Goal: Task Accomplishment & Management: Manage account settings

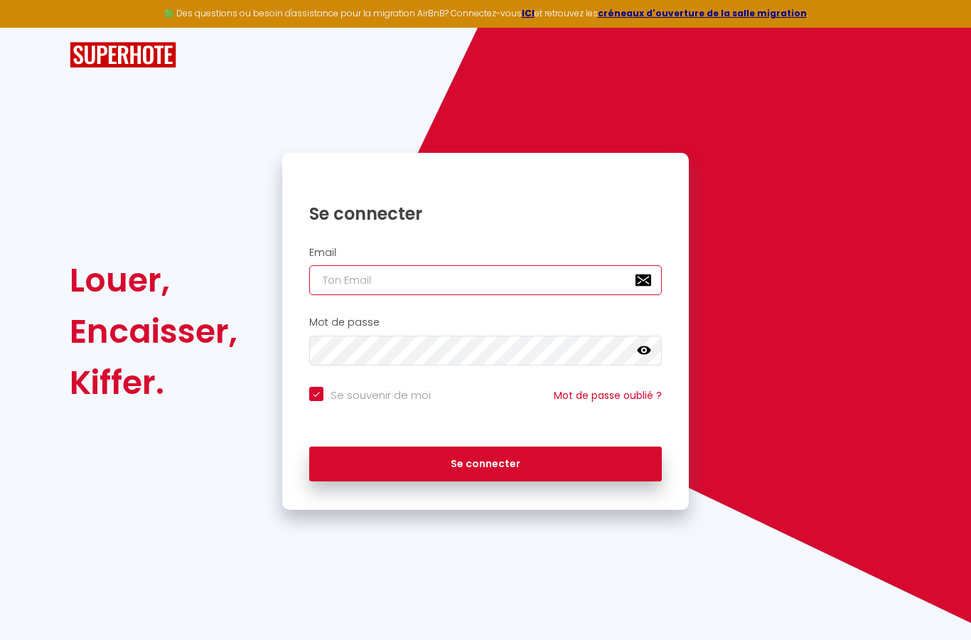
click at [405, 265] on input "email" at bounding box center [485, 280] width 353 height 30
type input "p"
checkbox input "true"
type input "pa"
checkbox input "true"
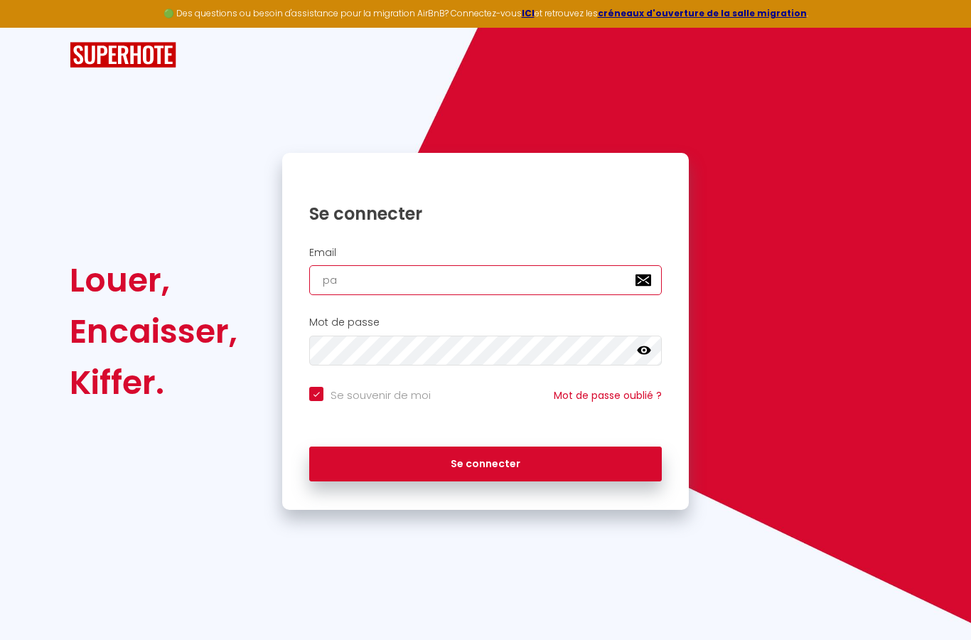
type input "pas"
checkbox input "true"
type input "pasc"
checkbox input "true"
type input "pasca"
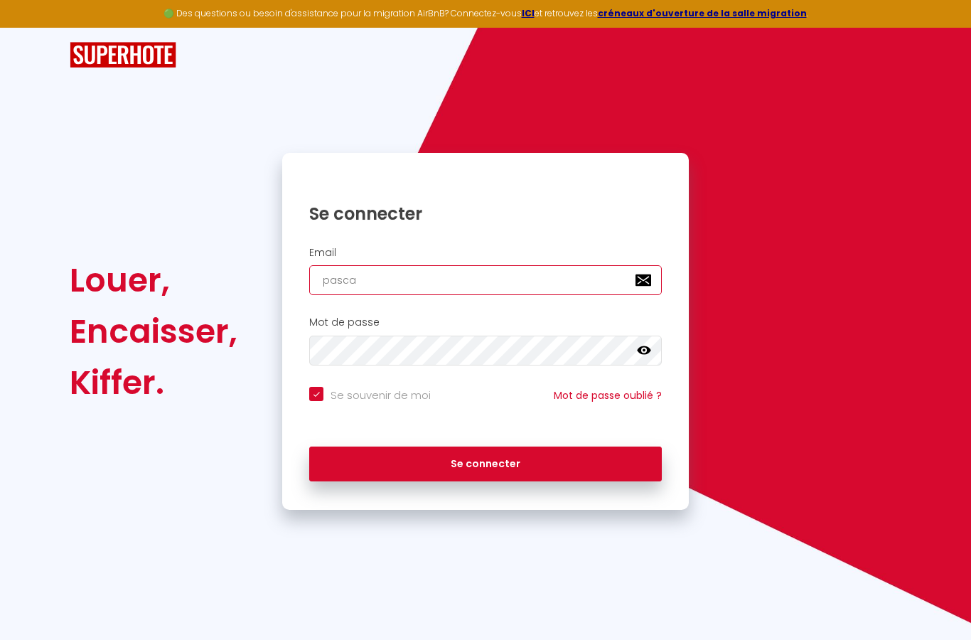
checkbox input "true"
type input "pascal"
checkbox input "true"
type input "pascal."
checkbox input "true"
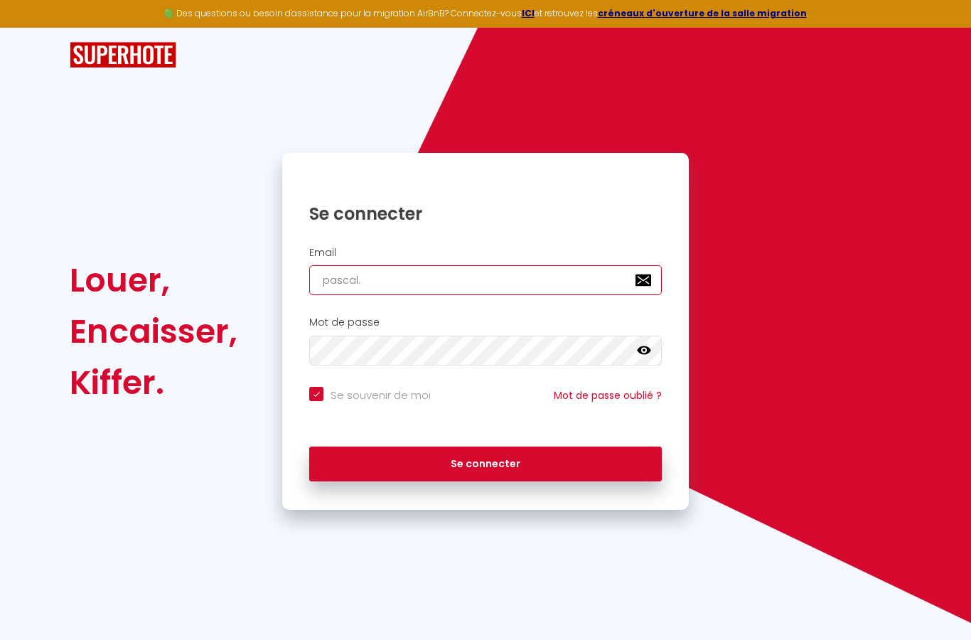
type input "pascal.l"
checkbox input "true"
type input "pascal.lo"
checkbox input "true"
type input "pascal.lot"
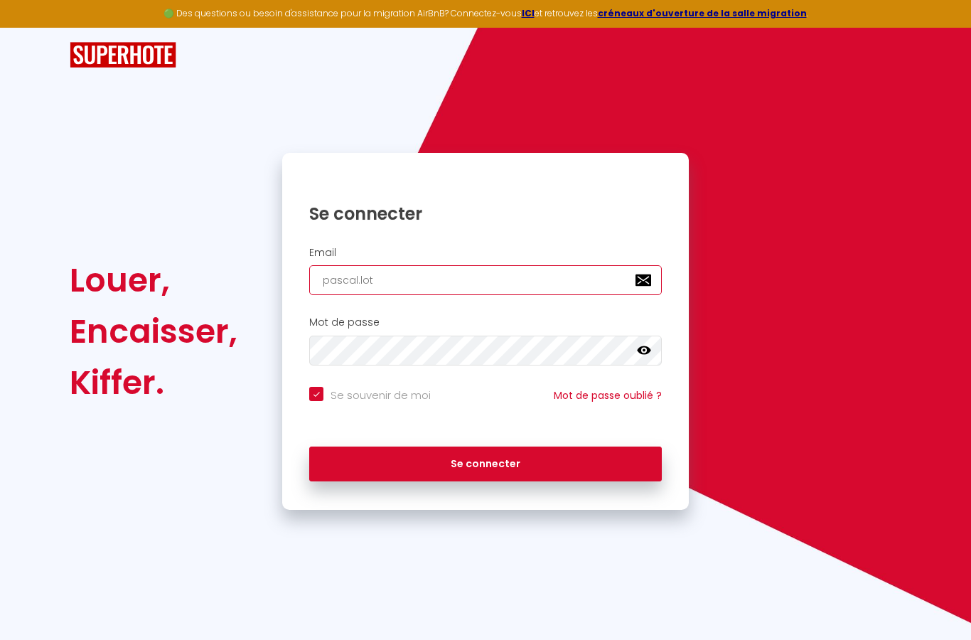
checkbox input "true"
type input "pascal.lota"
checkbox input "true"
type input "pascal.lota@"
checkbox input "true"
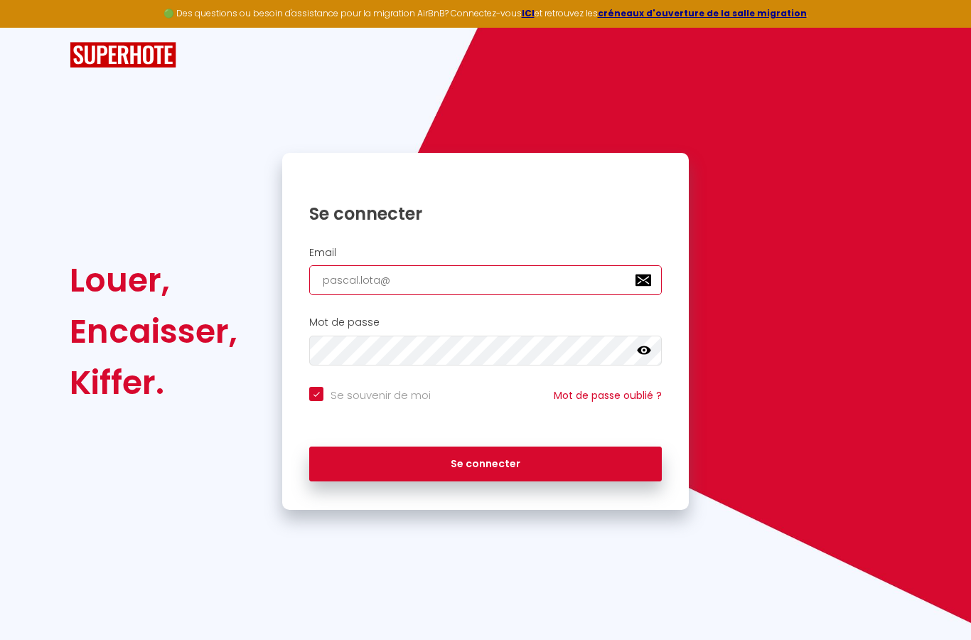
type input "pascal.lota@g"
checkbox input "true"
type input "pascal.lota@gm"
checkbox input "true"
type input "pascal.lota@gma"
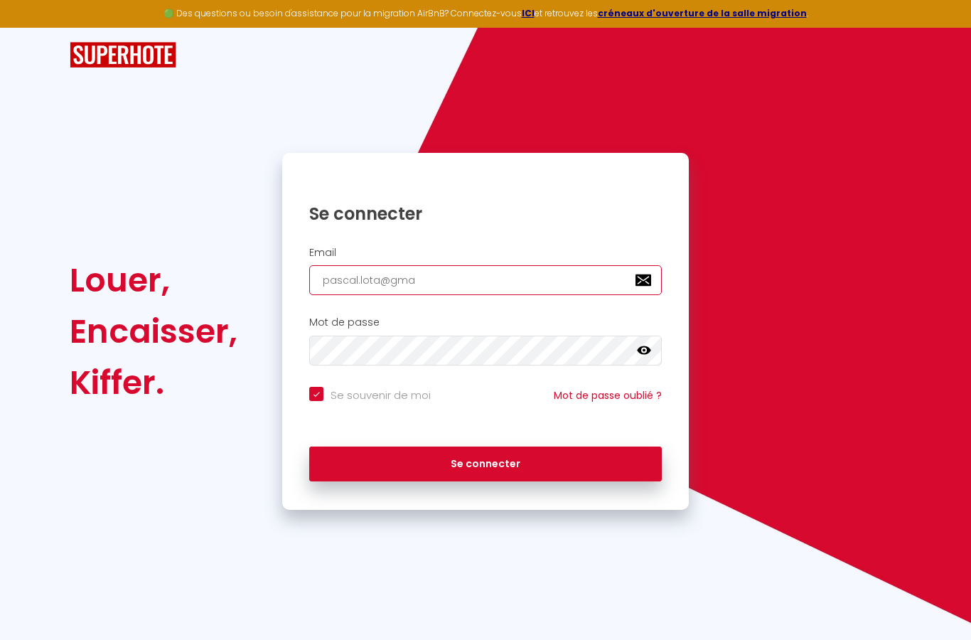
checkbox input "true"
type input "pascal.lota@gmai"
checkbox input "true"
type input "[EMAIL_ADDRESS]"
checkbox input "true"
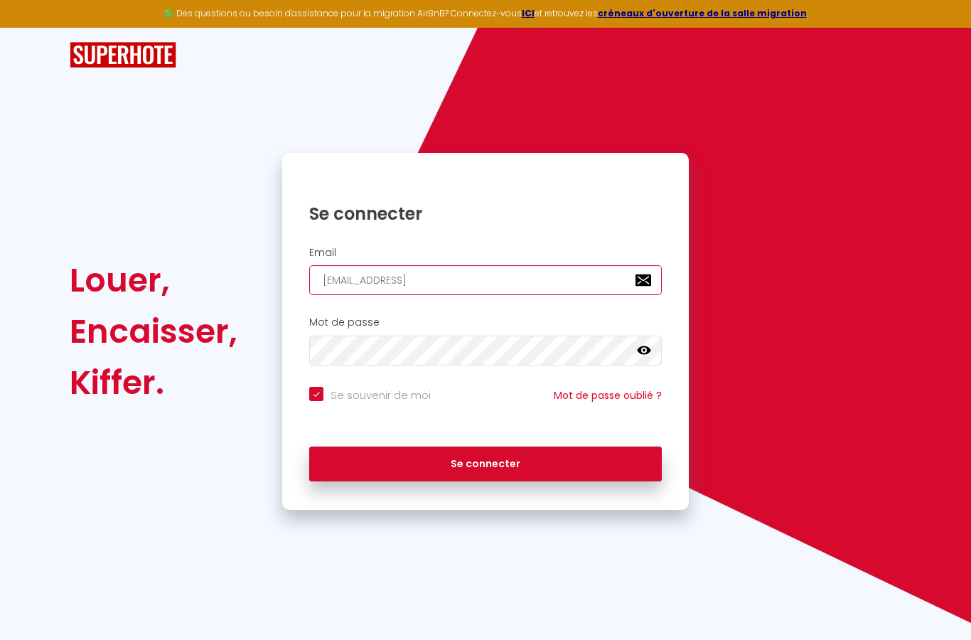
type input "[EMAIL_ADDRESS]."
checkbox input "true"
type input "pascal.lota@gmail.c"
checkbox input "true"
type input "[EMAIL_ADDRESS][DOMAIN_NAME]"
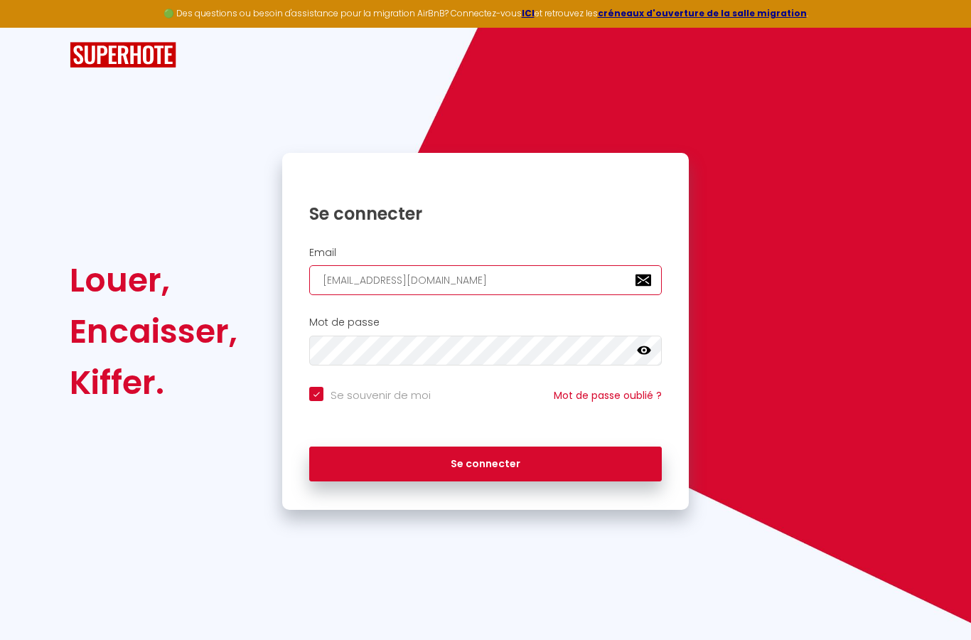
checkbox input "true"
type input "[EMAIL_ADDRESS][DOMAIN_NAME]"
checkbox input "true"
type input "[EMAIL_ADDRESS][DOMAIN_NAME]"
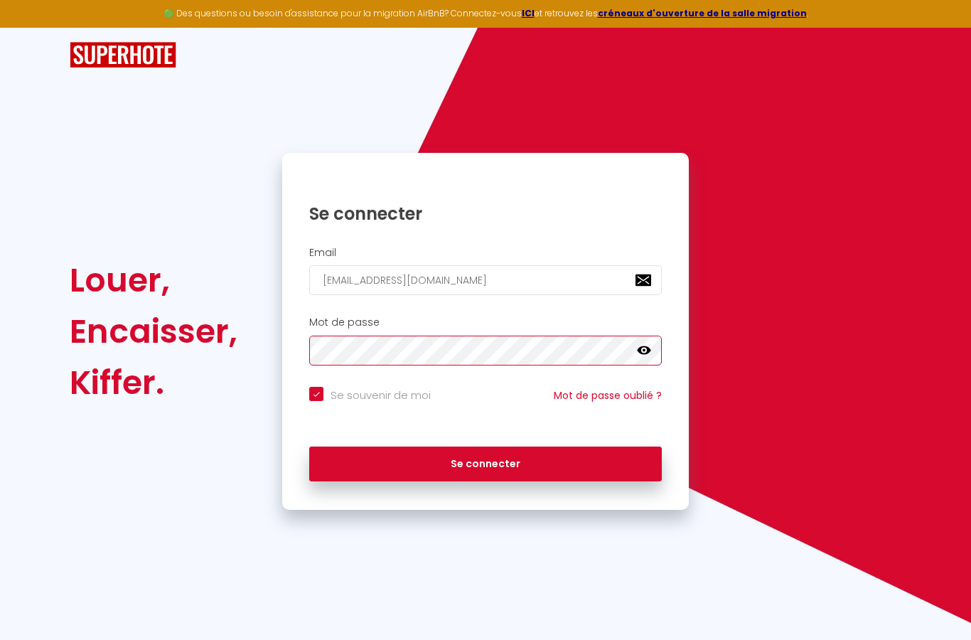
click at [485, 446] on button "Se connecter" at bounding box center [485, 464] width 353 height 36
checkbox input "true"
click at [573, 388] on link "Mot de passe oublié ?" at bounding box center [608, 395] width 108 height 14
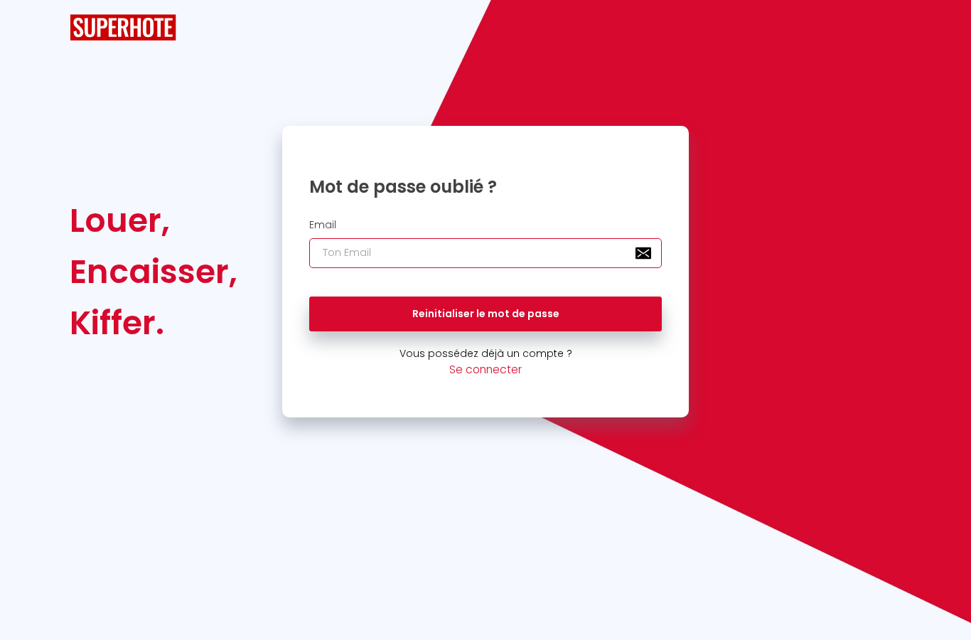
click at [372, 238] on input "email" at bounding box center [485, 253] width 353 height 30
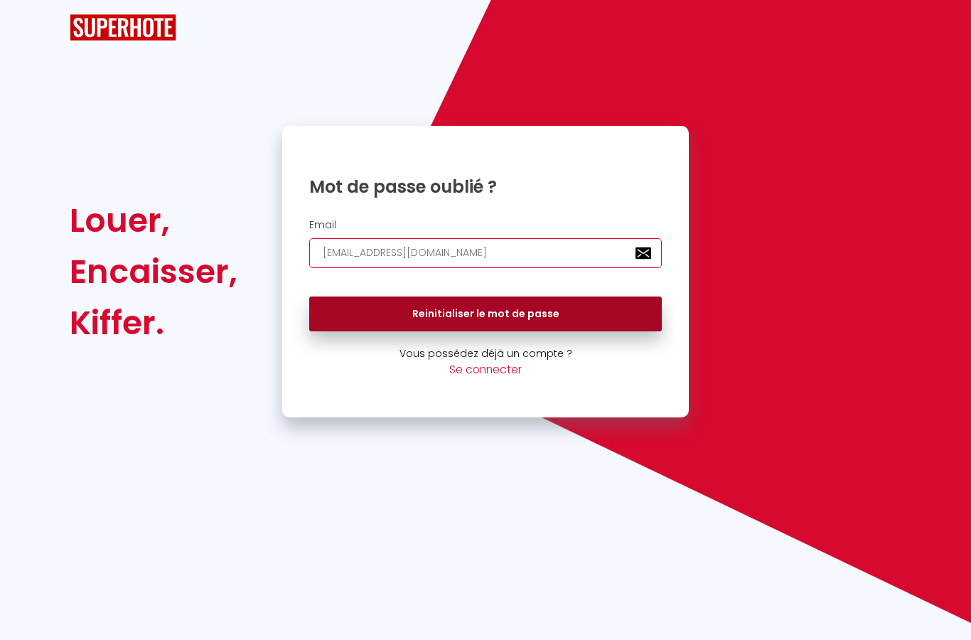
type input "[EMAIL_ADDRESS][DOMAIN_NAME]"
click at [616, 296] on button "Reinitialiser le mot de passe" at bounding box center [485, 314] width 353 height 36
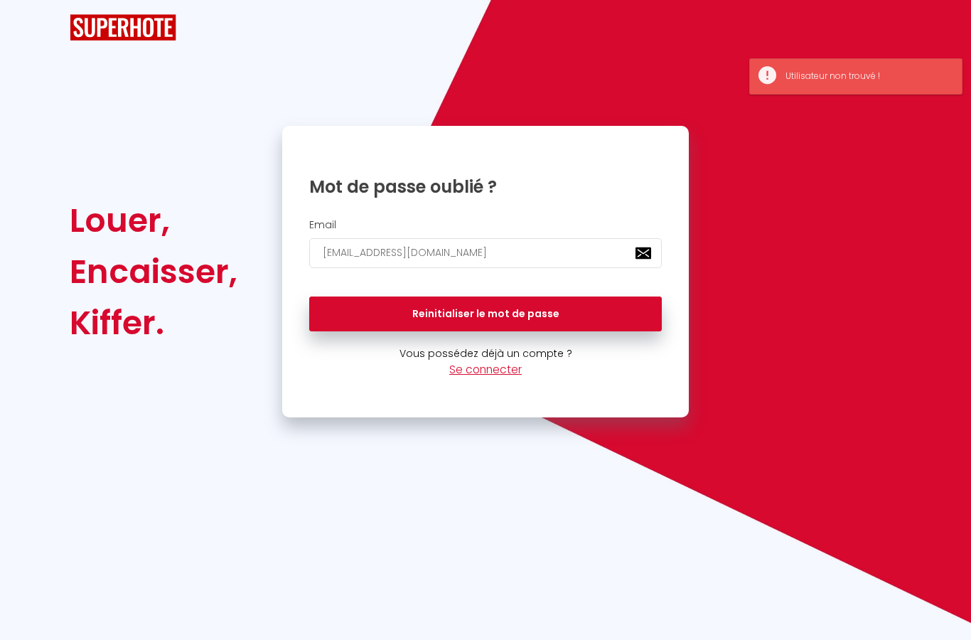
click at [471, 362] on link "Se connecter" at bounding box center [485, 369] width 73 height 15
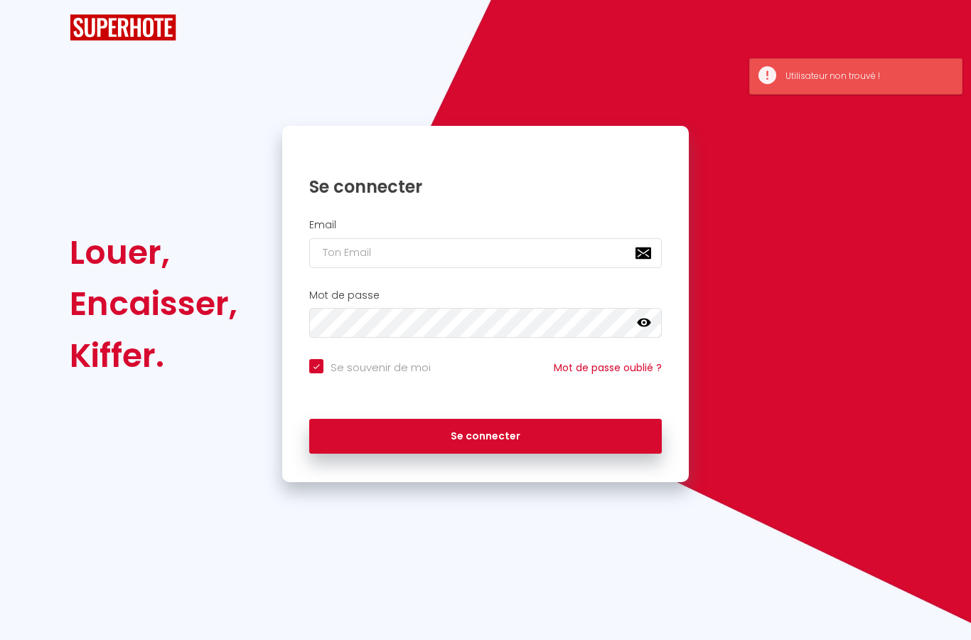
checkbox input "true"
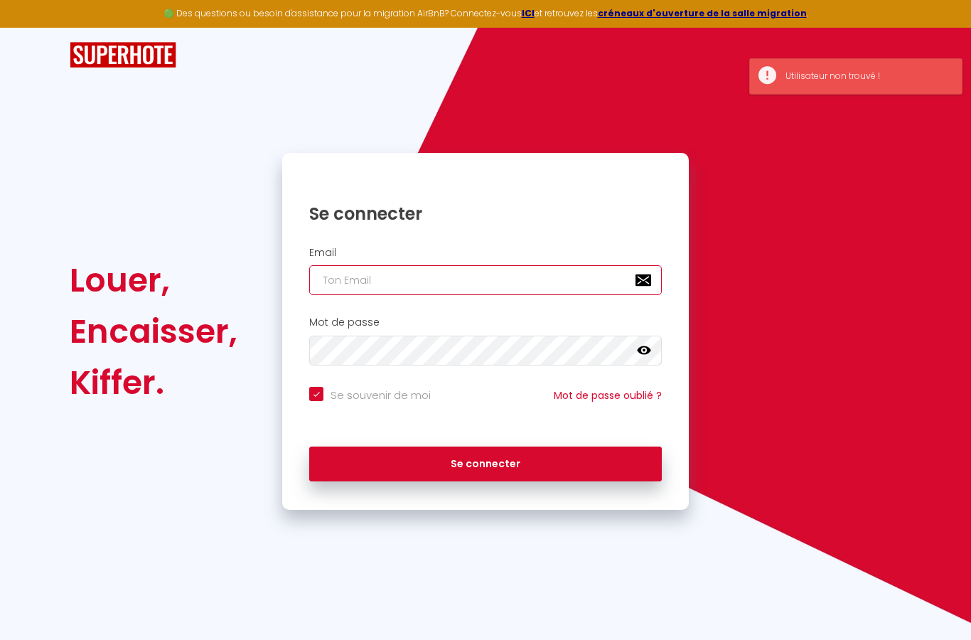
click at [347, 265] on input "email" at bounding box center [485, 280] width 353 height 30
type input "f"
checkbox input "true"
type input "fr"
checkbox input "true"
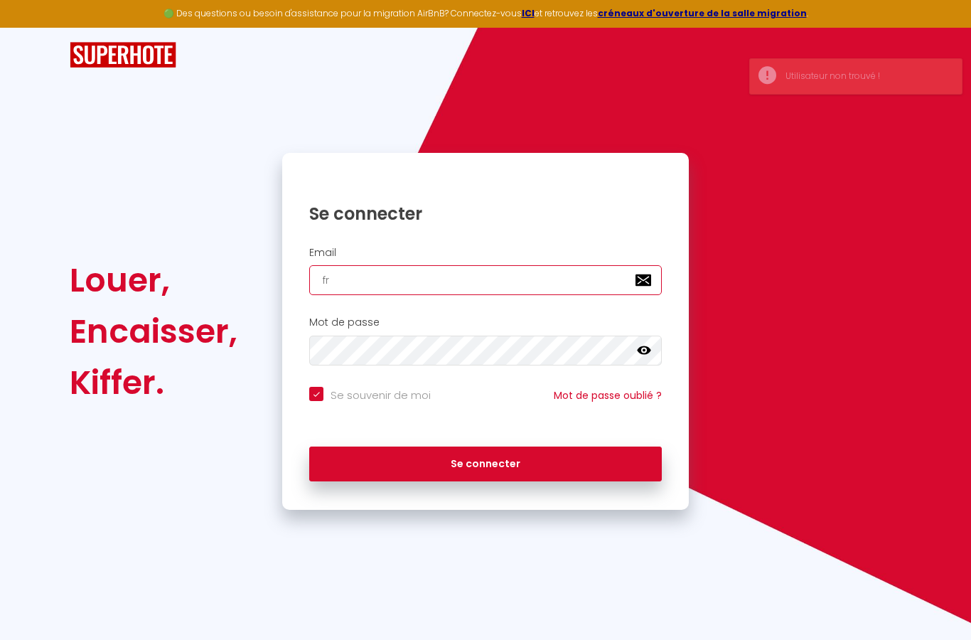
type input "fre"
checkbox input "true"
type input "frer"
checkbox input "true"
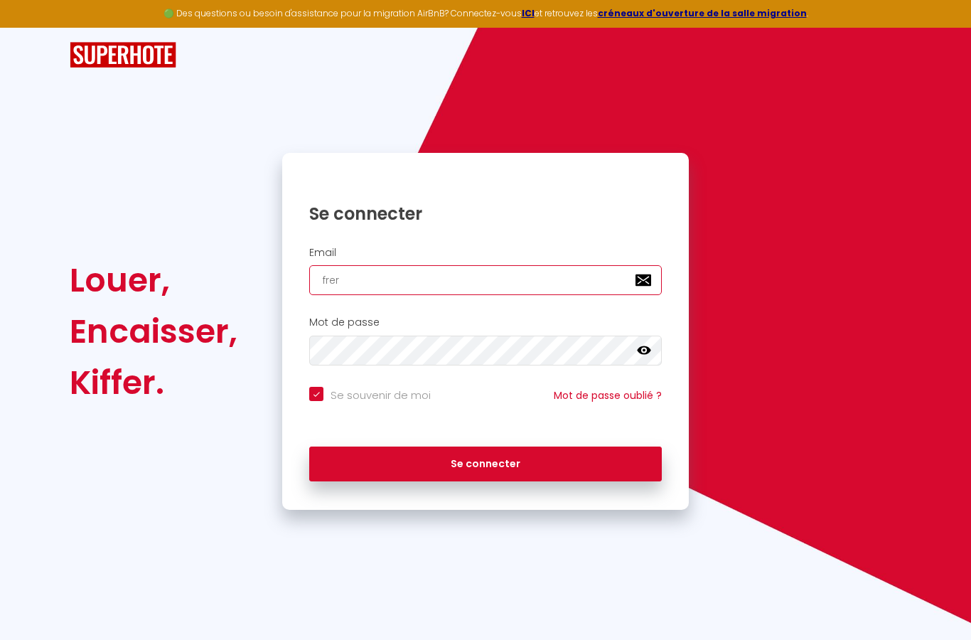
type input "fre"
checkbox input "true"
type input "fred"
checkbox input "true"
type input "frede"
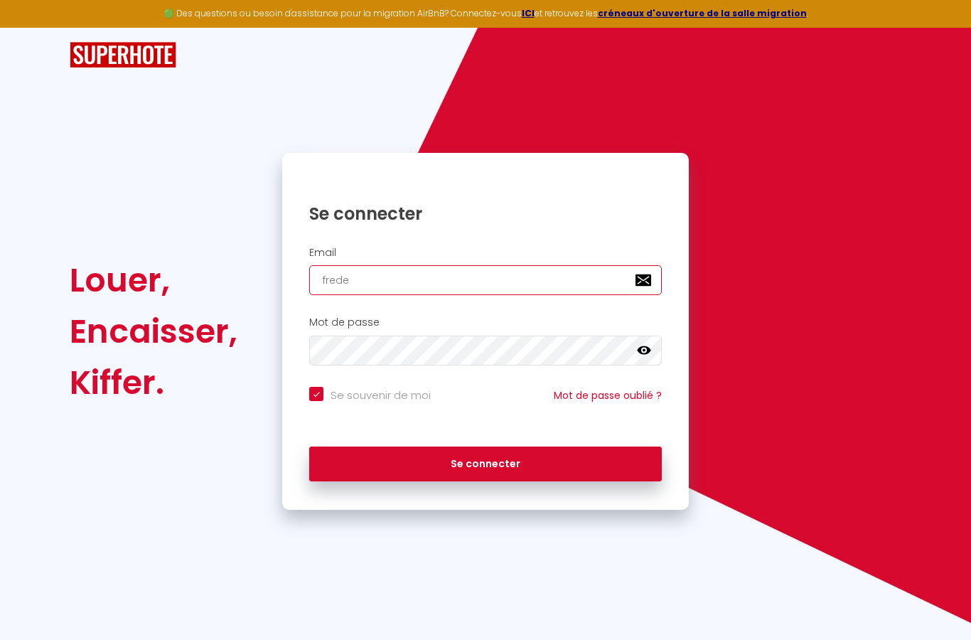
checkbox input "true"
type input "freder"
checkbox input "true"
type input "frederi"
checkbox input "true"
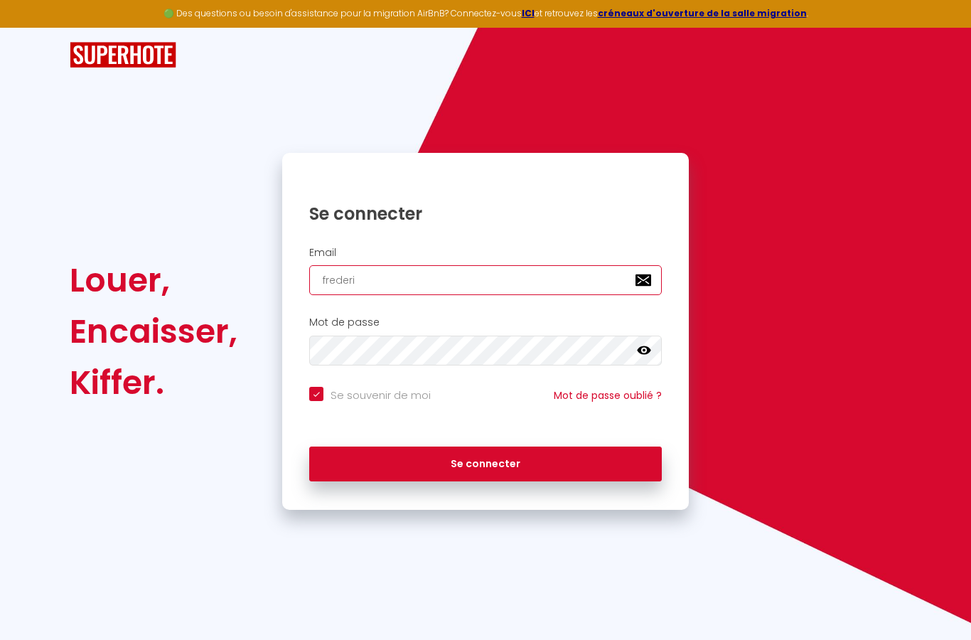
type input "[PERSON_NAME]"
checkbox input "true"
type input "[PERSON_NAME]."
checkbox input "true"
type input "[PERSON_NAME].l"
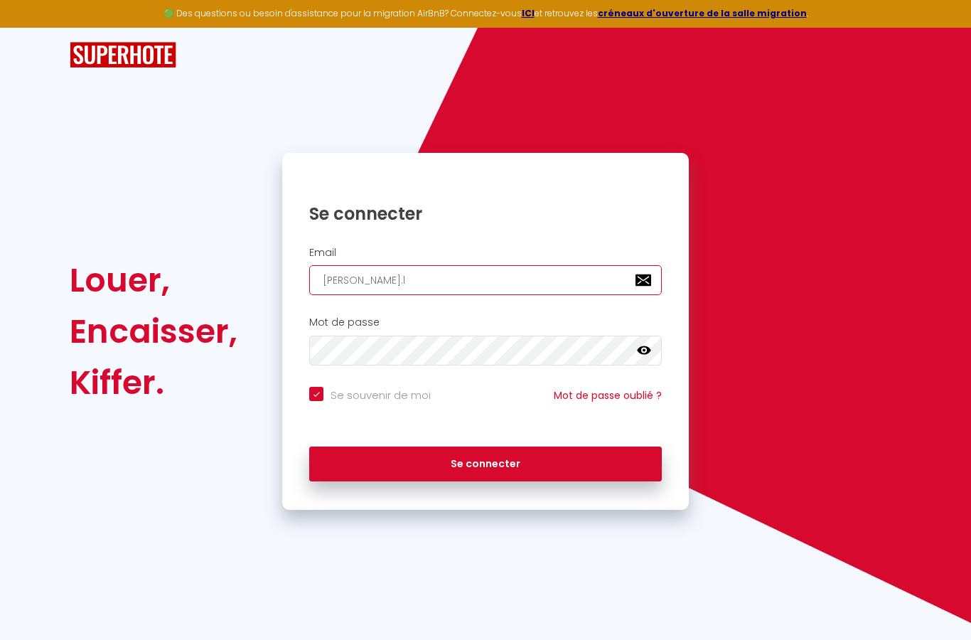
checkbox input "true"
type input "[PERSON_NAME].lo"
checkbox input "true"
type input "[PERSON_NAME].lot"
checkbox input "true"
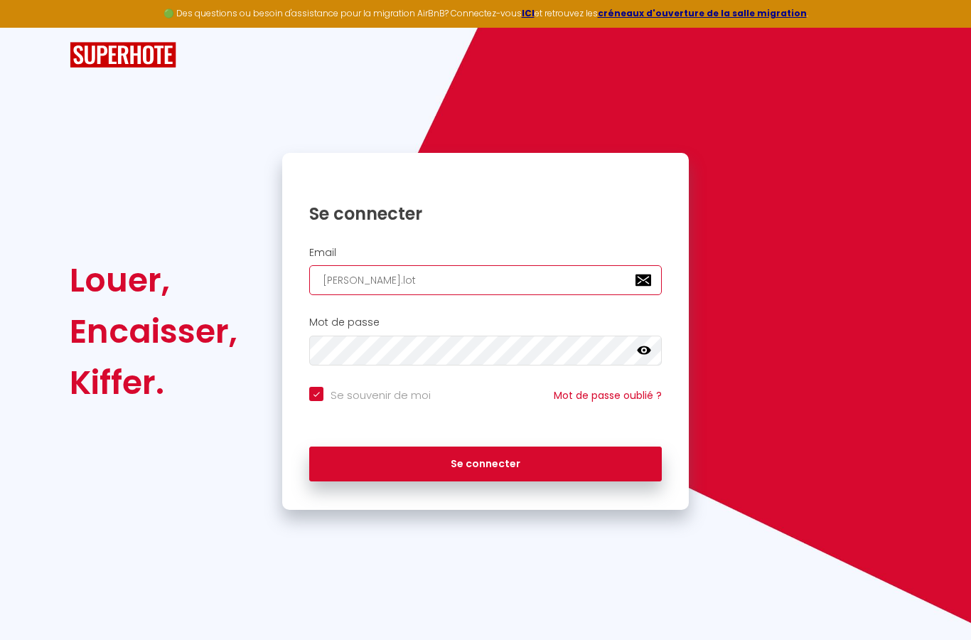
type input "[PERSON_NAME].lota"
checkbox input "true"
type input "[PERSON_NAME].lota@"
checkbox input "true"
type input "[PERSON_NAME]"
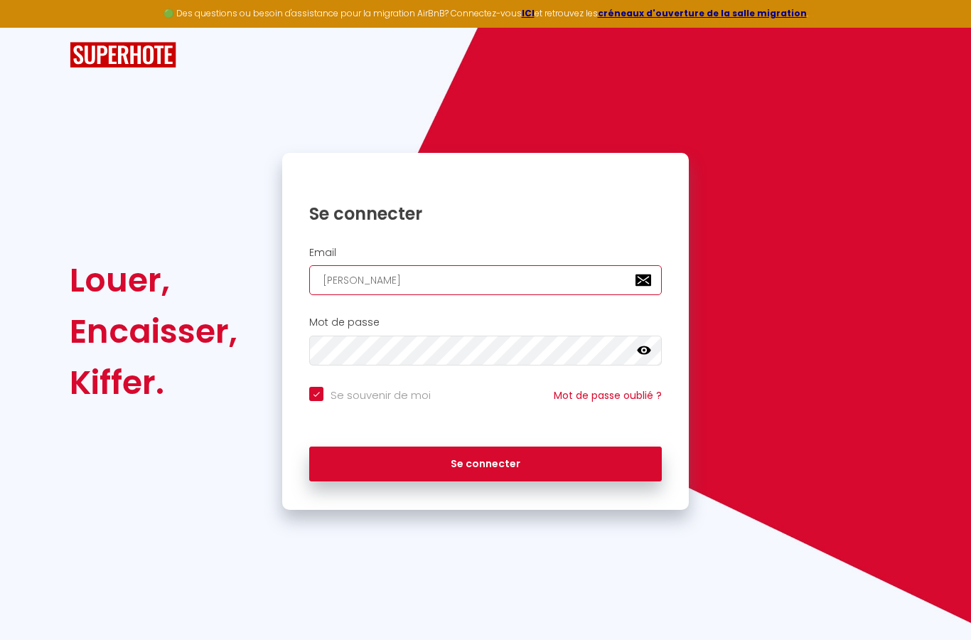
checkbox input "true"
type input "[PERSON_NAME]"
checkbox input "true"
type input "[PERSON_NAME].lota@gma"
checkbox input "true"
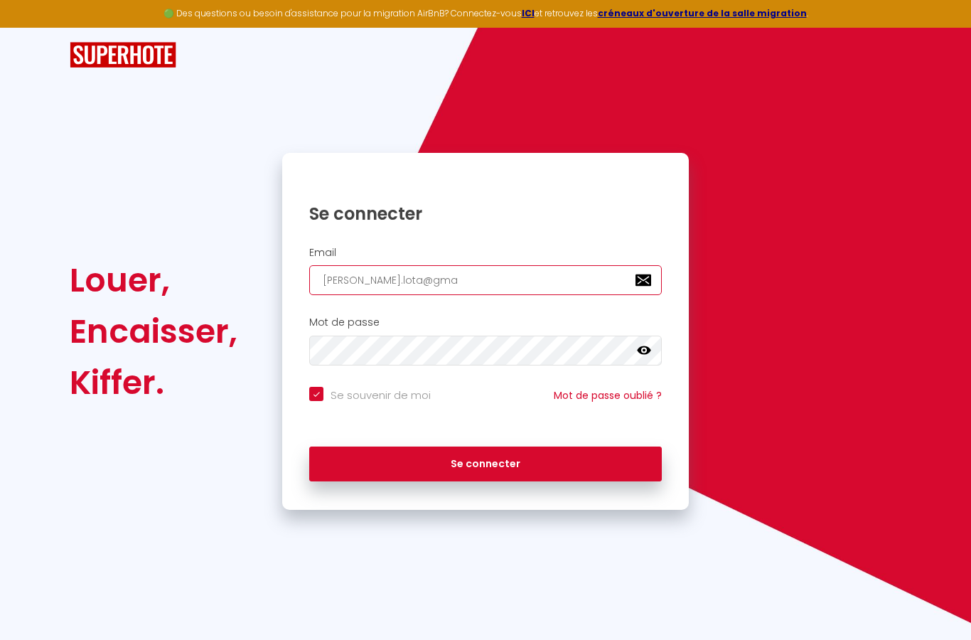
type input "[PERSON_NAME].lota@gmai"
checkbox input "true"
type input "[PERSON_NAME]"
checkbox input "true"
type input "[PERSON_NAME]."
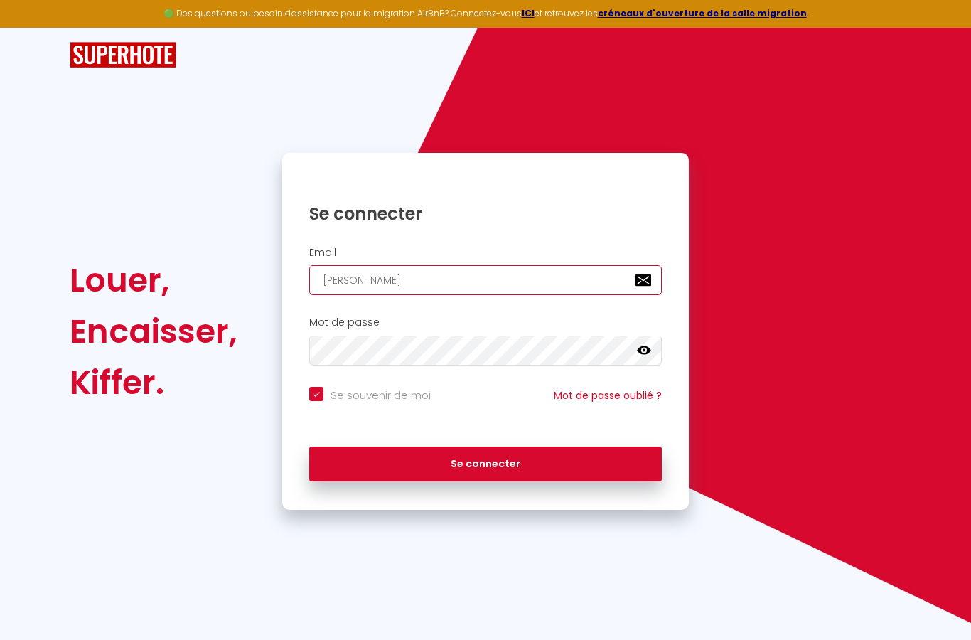
checkbox input "true"
type input "[PERSON_NAME].lota@gmail.c"
checkbox input "true"
type input "[PERSON_NAME][EMAIL_ADDRESS][DOMAIN_NAME]"
checkbox input "true"
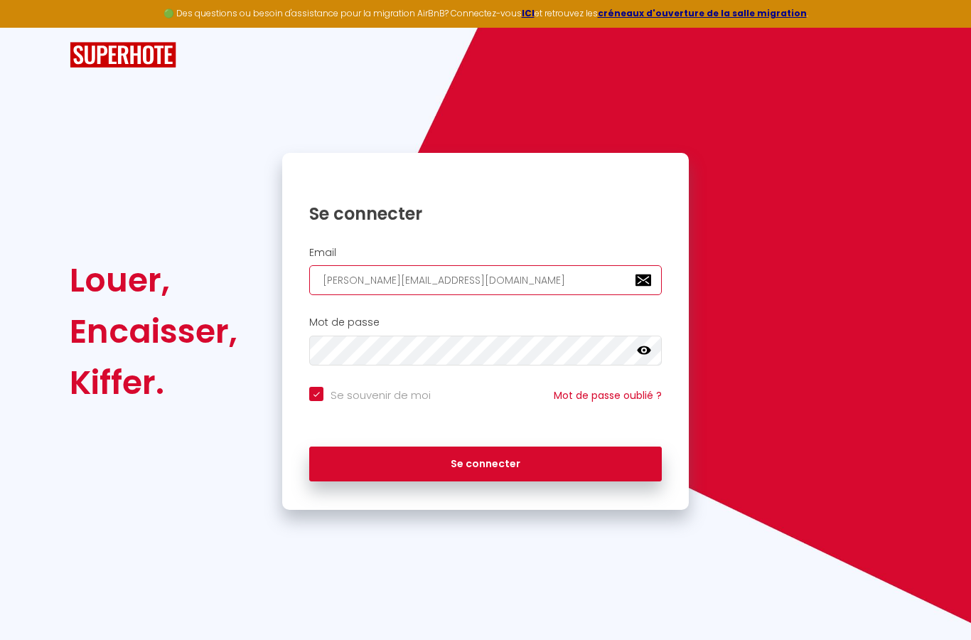
type input "[PERSON_NAME][EMAIL_ADDRESS][DOMAIN_NAME]"
checkbox input "true"
type input "[PERSON_NAME][EMAIL_ADDRESS][DOMAIN_NAME]"
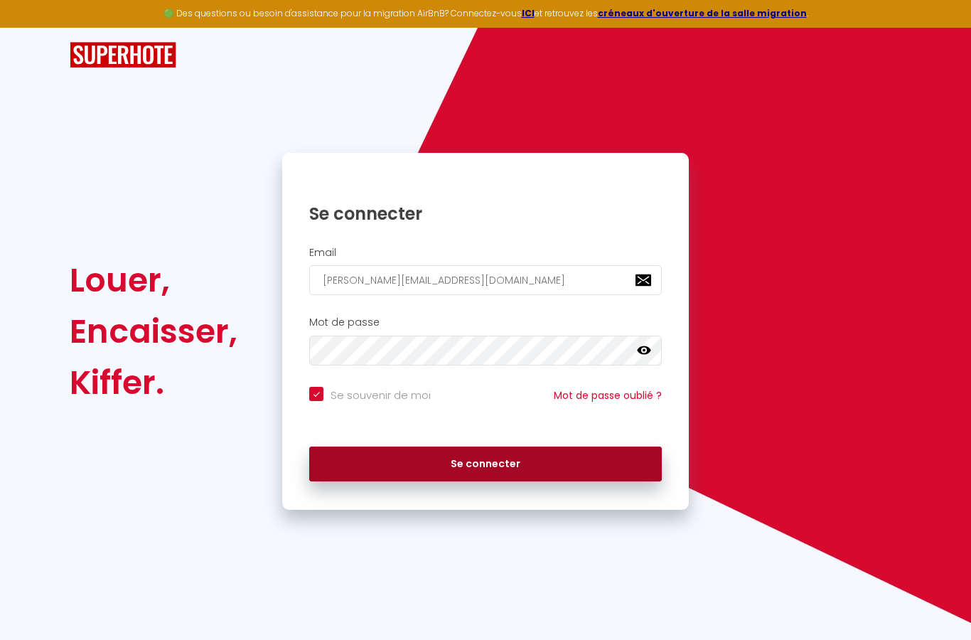
click at [343, 446] on button "Se connecter" at bounding box center [485, 464] width 353 height 36
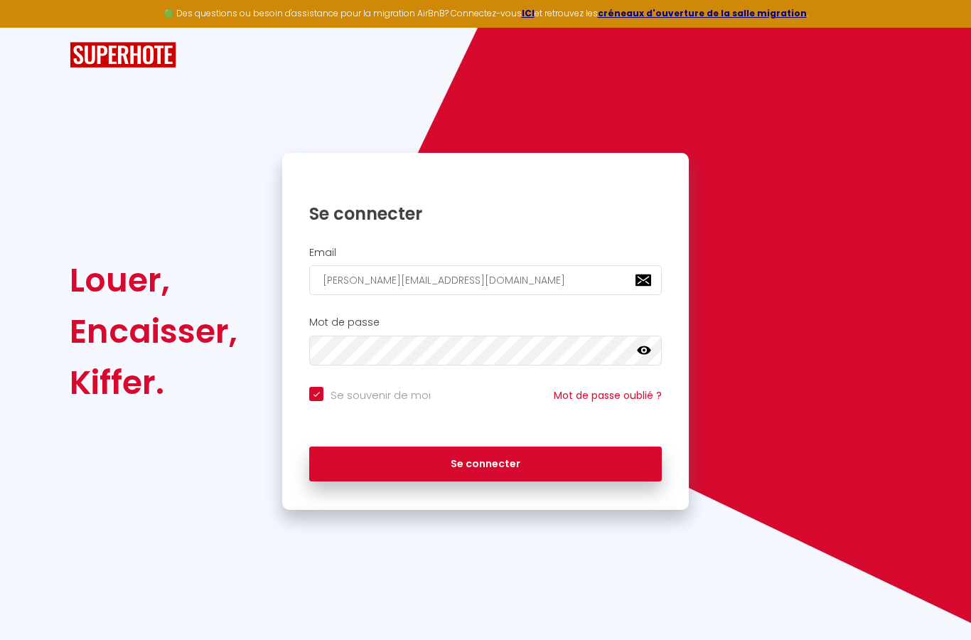
click at [639, 346] on icon at bounding box center [644, 350] width 14 height 9
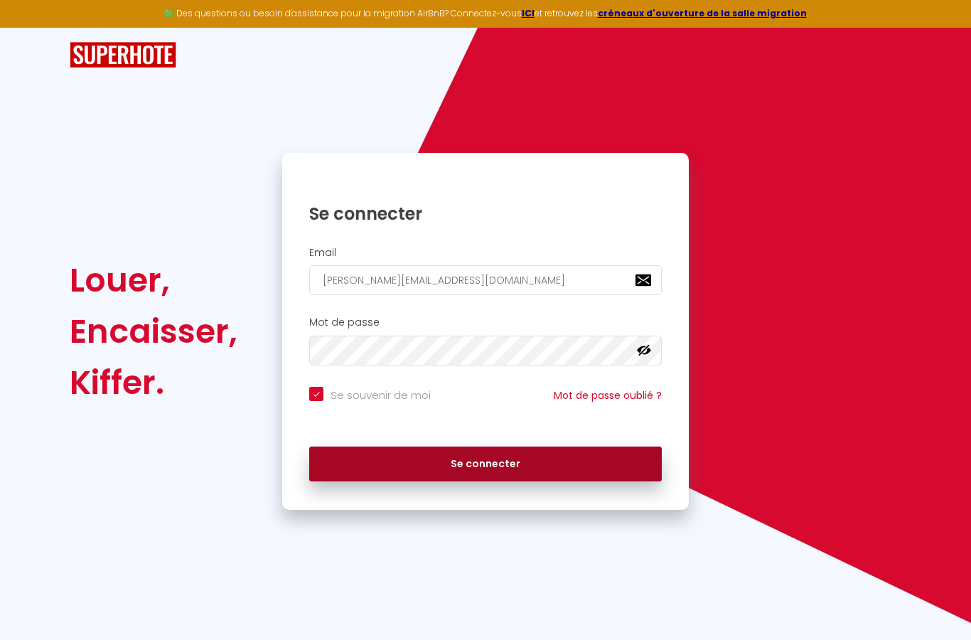
click at [388, 446] on button "Se connecter" at bounding box center [485, 464] width 353 height 36
click at [384, 446] on button "Se connecter" at bounding box center [485, 464] width 353 height 36
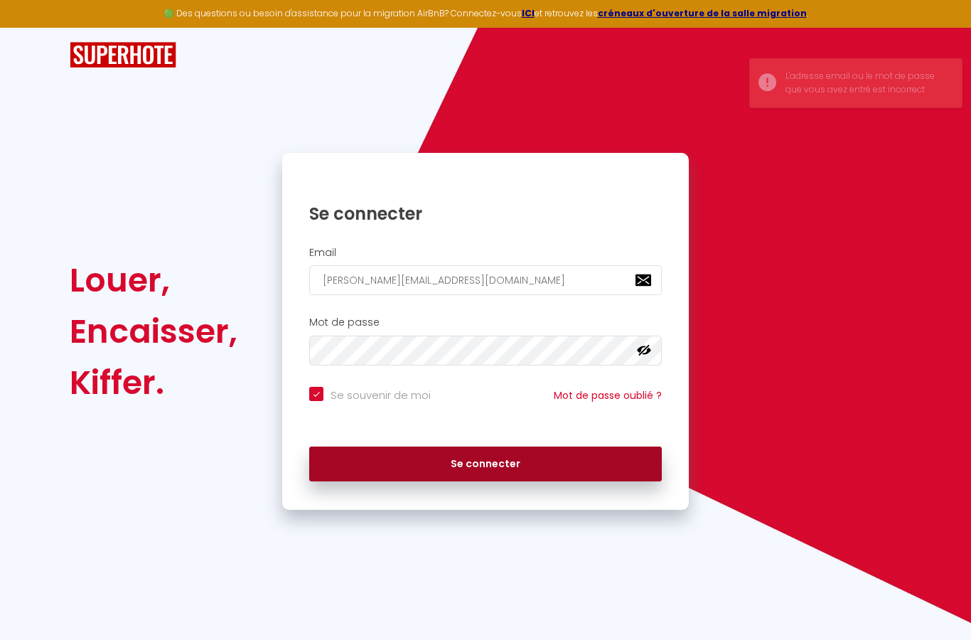
click at [445, 446] on button "Se connecter" at bounding box center [485, 464] width 353 height 36
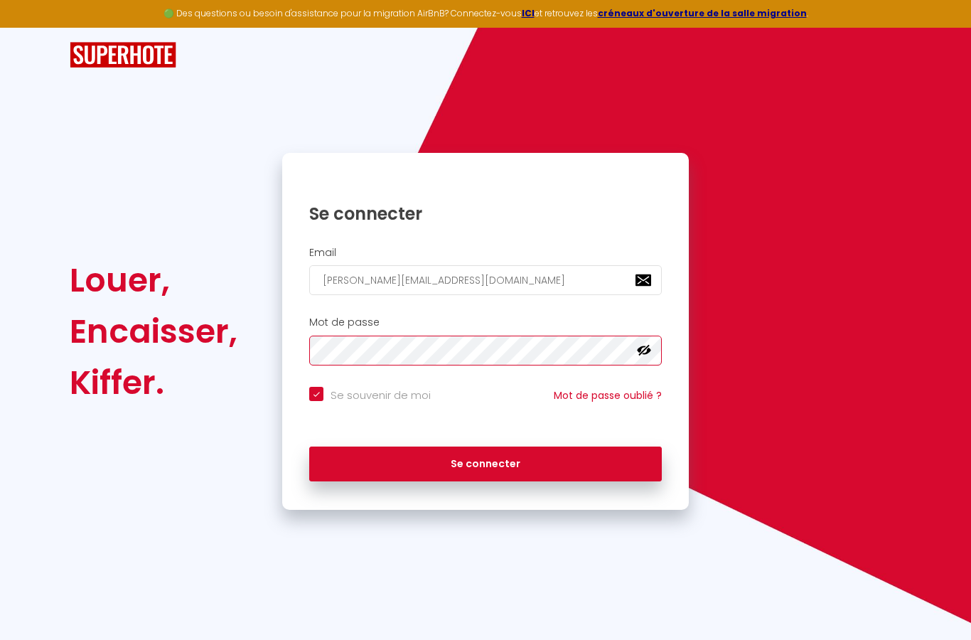
click at [485, 446] on button "Se connecter" at bounding box center [485, 464] width 353 height 36
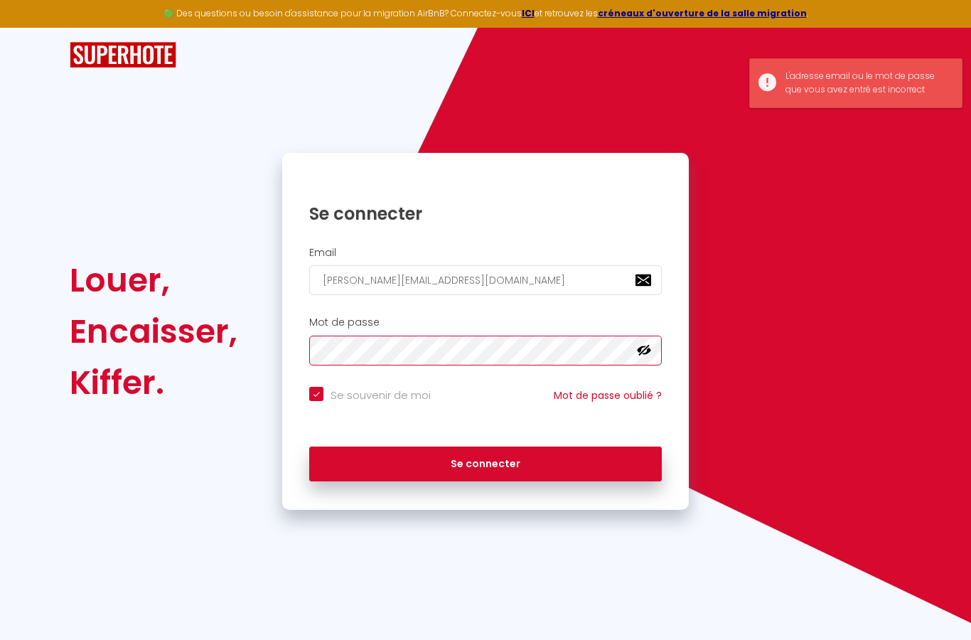
click at [485, 446] on button "Se connecter" at bounding box center [485, 464] width 353 height 36
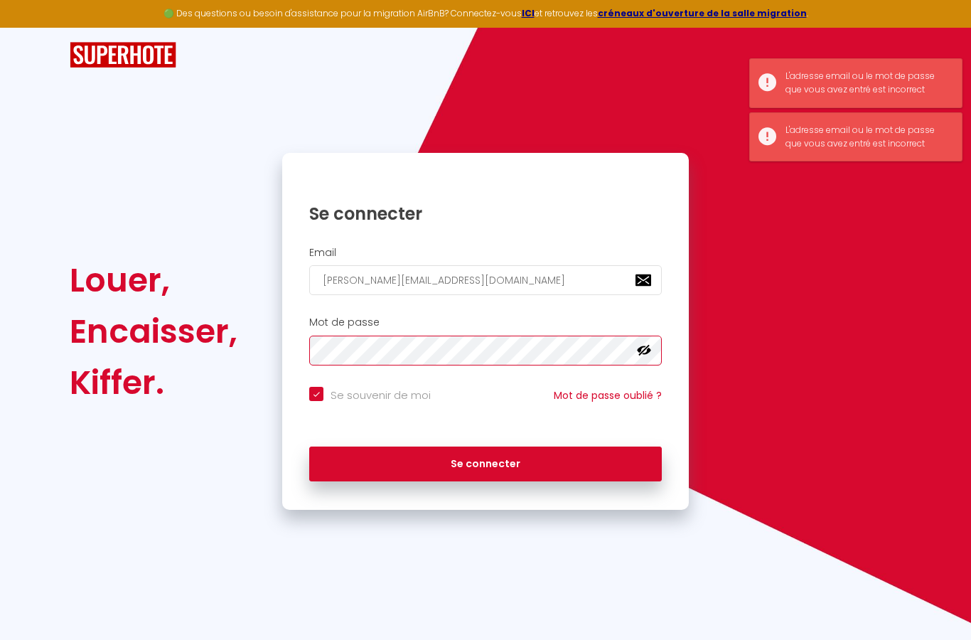
checkbox input "true"
